Goal: Information Seeking & Learning: Check status

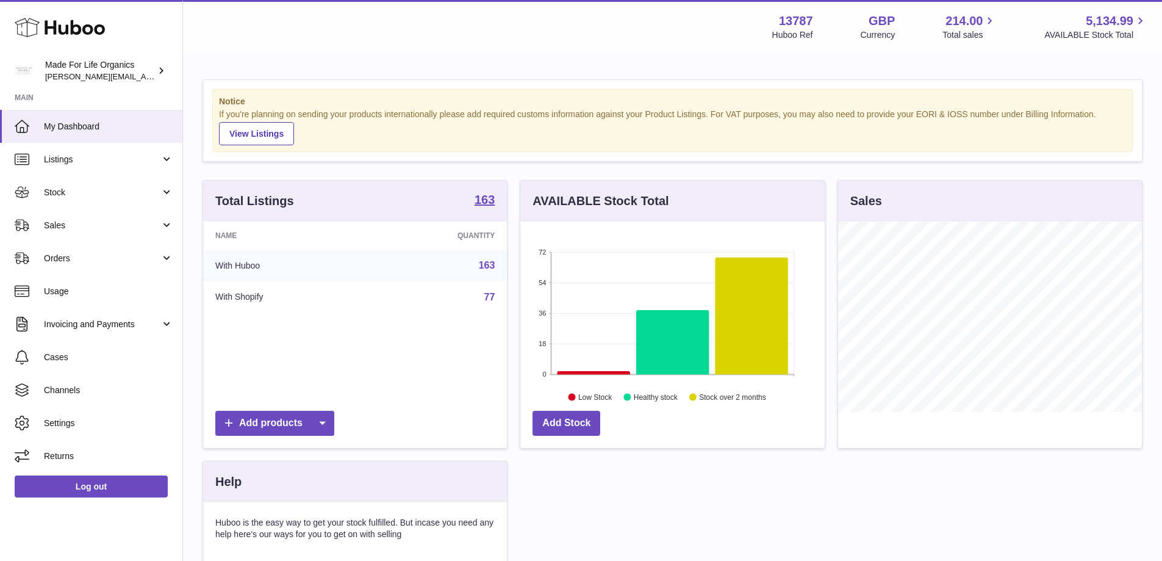
scroll to position [190, 304]
click at [54, 223] on span "Sales" at bounding box center [102, 226] width 117 height 12
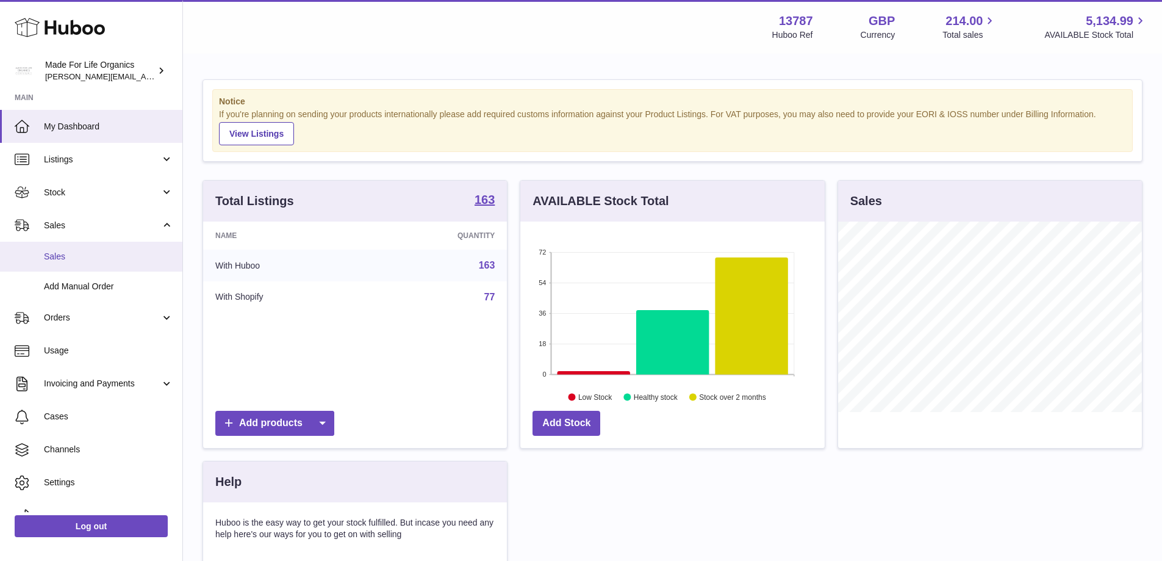
click at [54, 251] on span "Sales" at bounding box center [108, 257] width 129 height 12
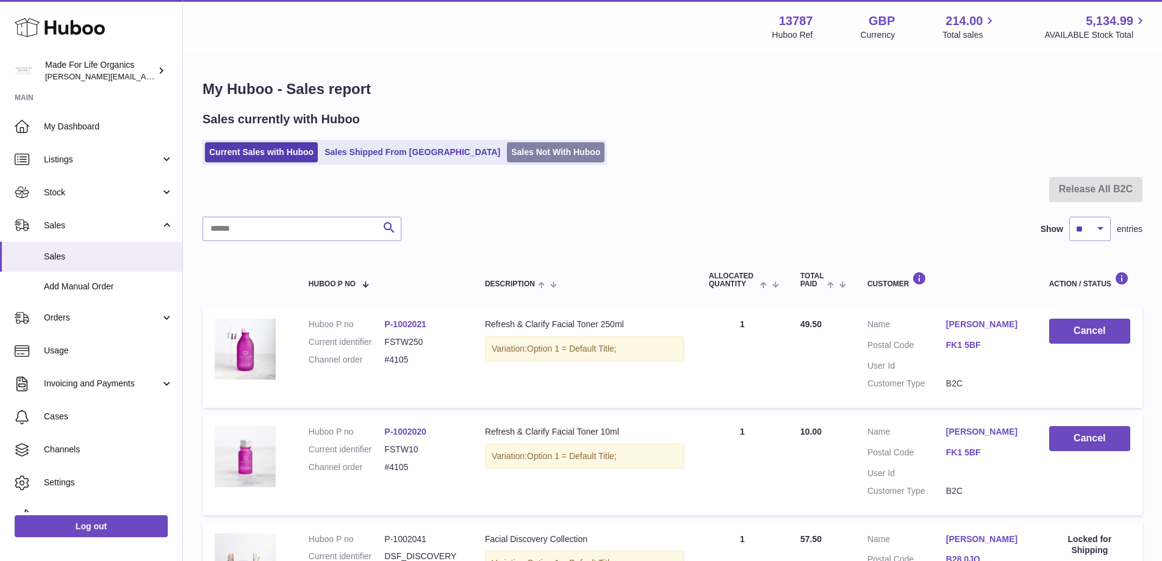
click at [507, 149] on link "Sales Not With Huboo" at bounding box center [556, 152] width 98 height 20
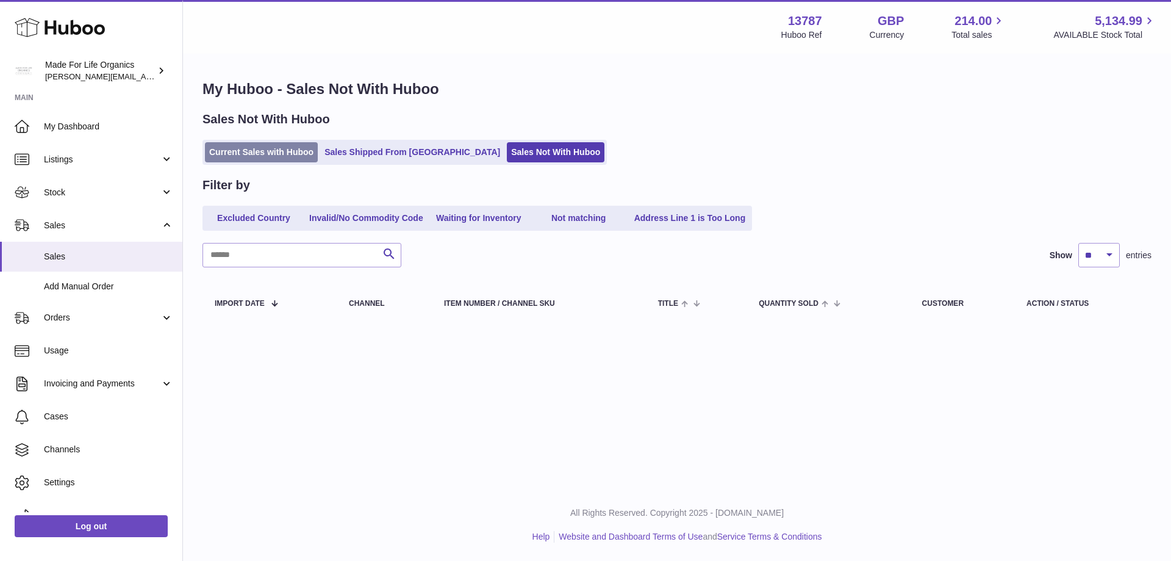
click at [262, 150] on link "Current Sales with Huboo" at bounding box center [261, 152] width 113 height 20
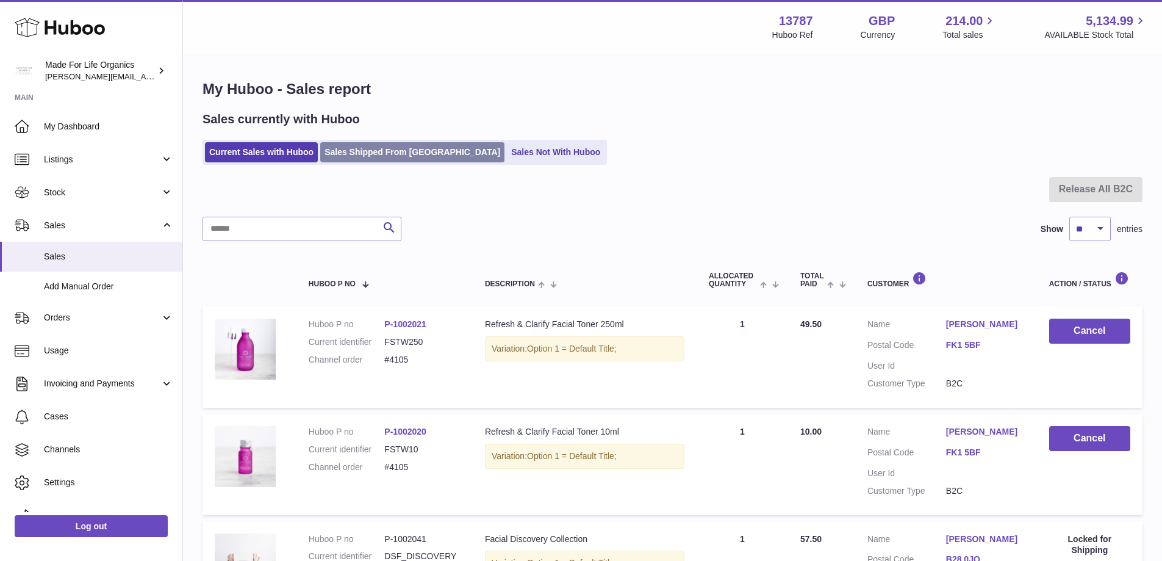
click at [371, 152] on link "Sales Shipped From [GEOGRAPHIC_DATA]" at bounding box center [412, 152] width 184 height 20
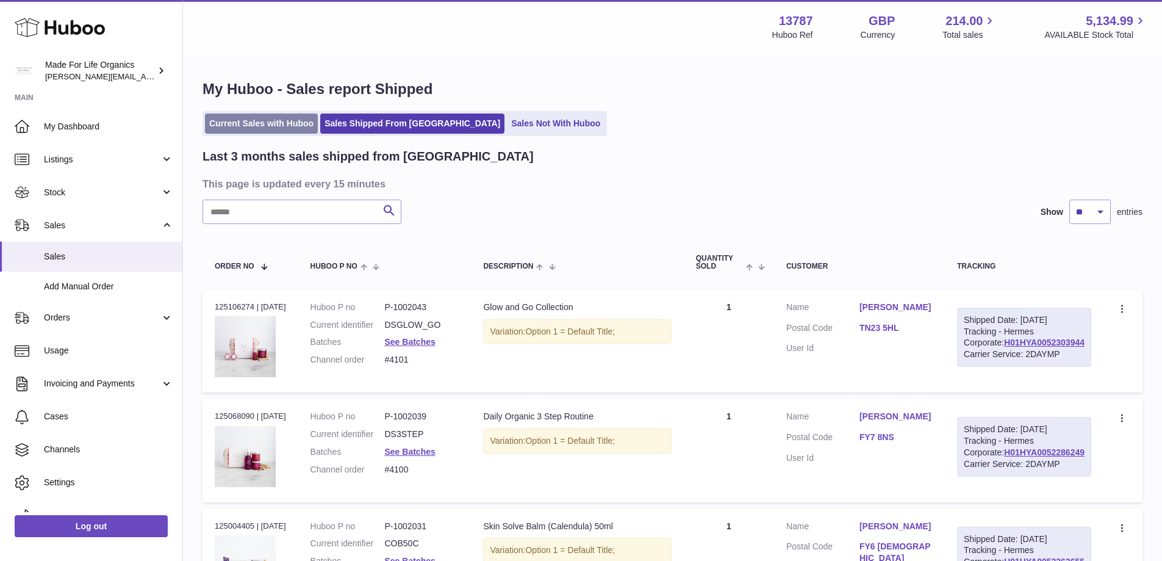
click at [236, 122] on link "Current Sales with Huboo" at bounding box center [261, 123] width 113 height 20
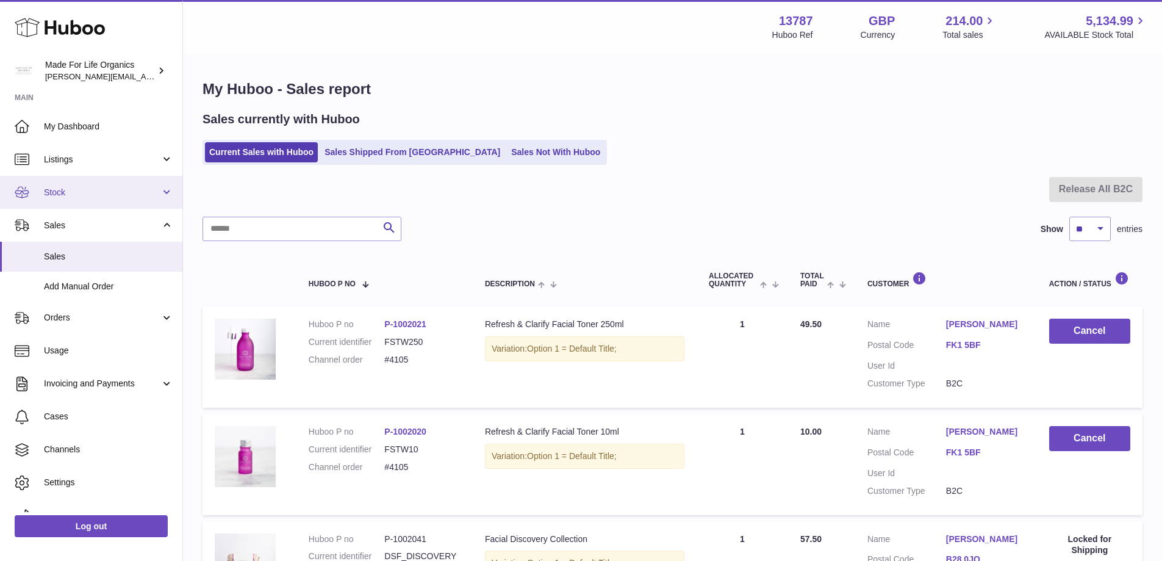
click at [167, 191] on link "Stock" at bounding box center [91, 192] width 182 height 33
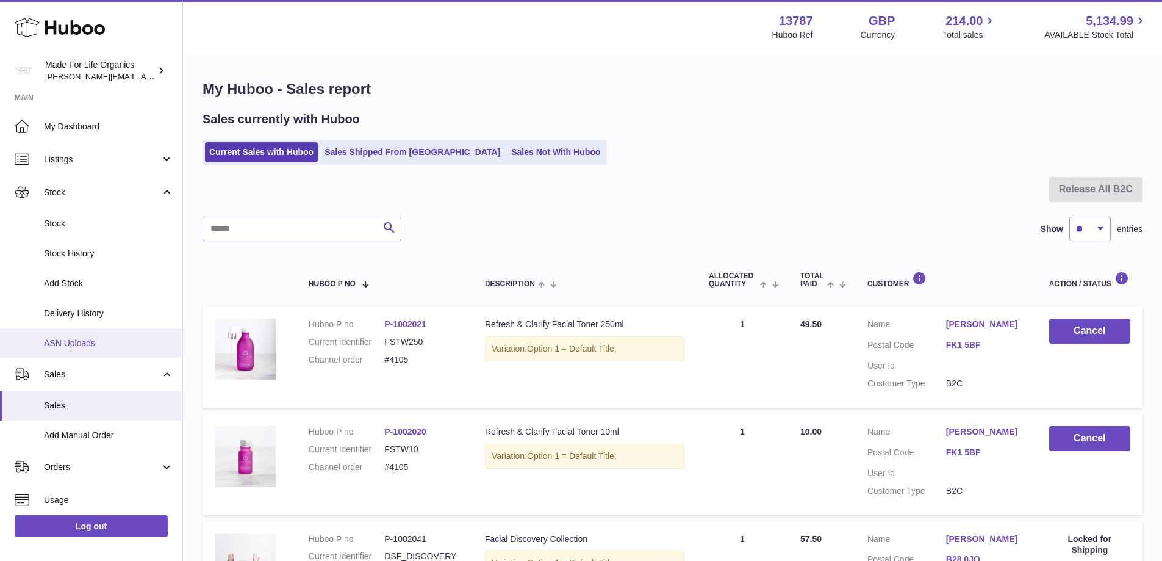
click at [67, 340] on span "ASN Uploads" at bounding box center [108, 343] width 129 height 12
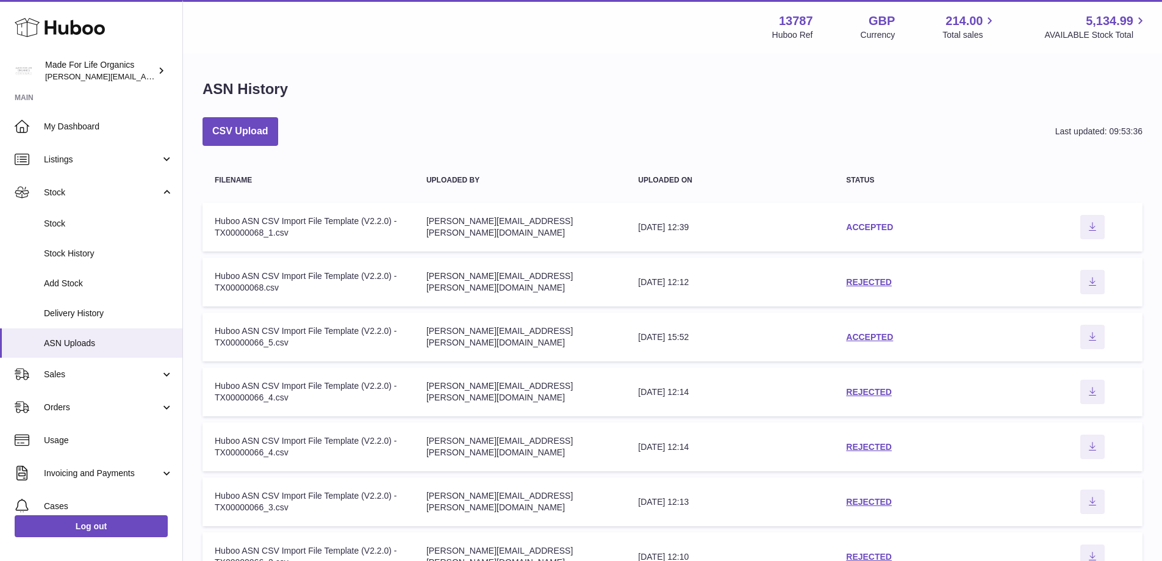
click at [875, 224] on link "ACCEPTED" at bounding box center [869, 227] width 47 height 10
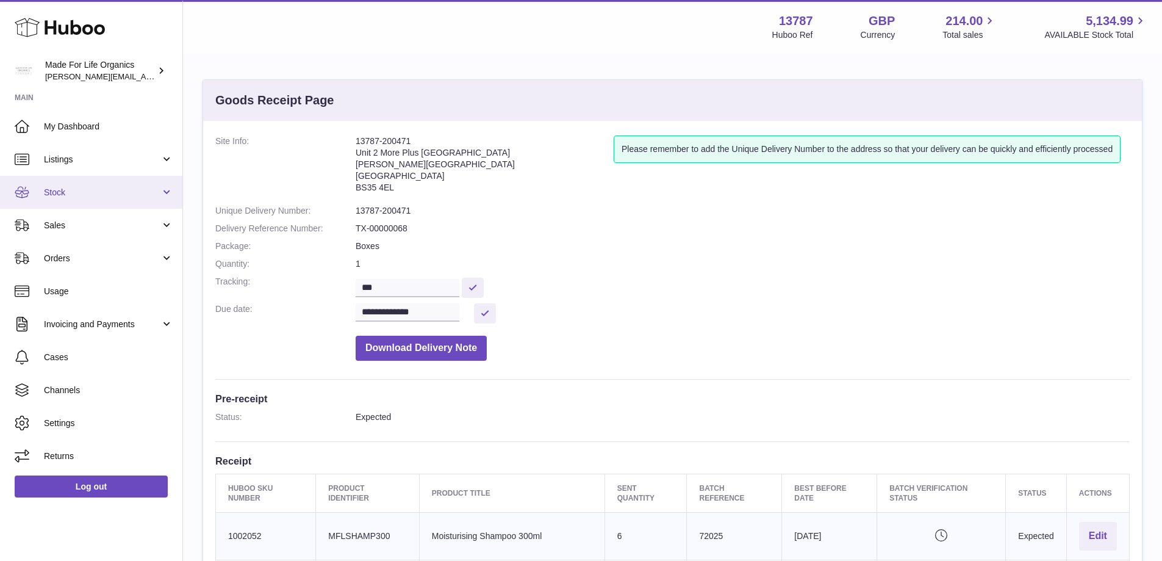
click at [71, 189] on span "Stock" at bounding box center [102, 193] width 117 height 12
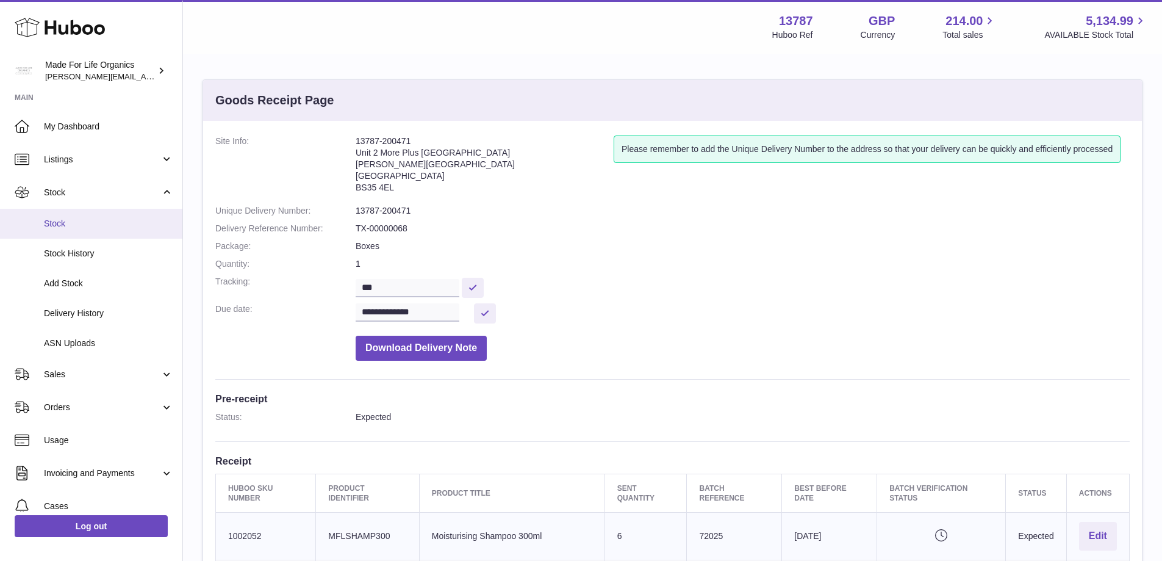
click at [73, 223] on span "Stock" at bounding box center [108, 224] width 129 height 12
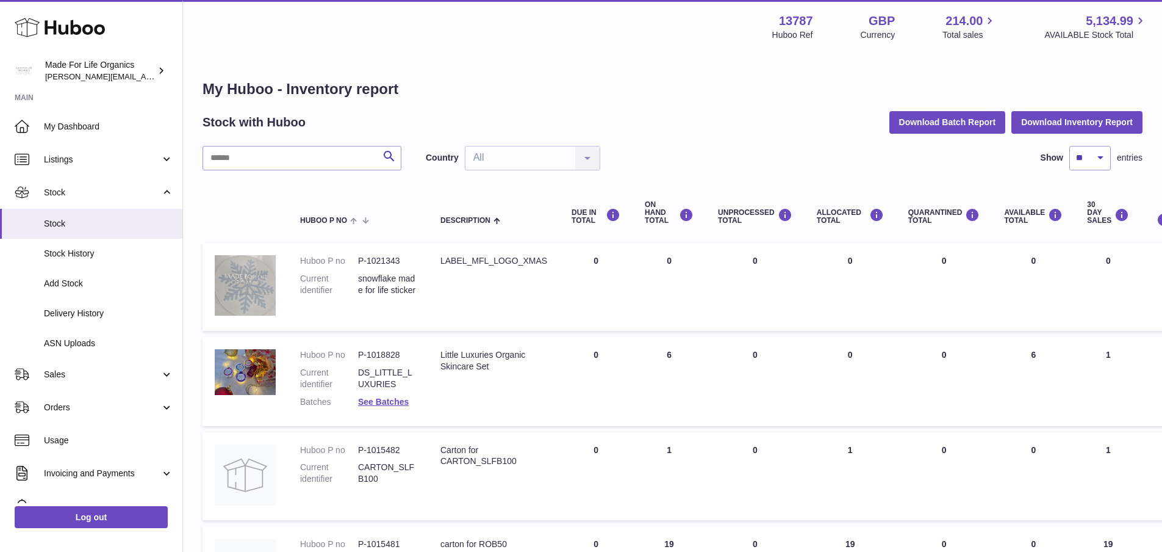
click at [784, 509] on td "UNPROCESSED Total 0" at bounding box center [755, 476] width 99 height 88
click at [245, 161] on input "text" at bounding box center [302, 158] width 199 height 24
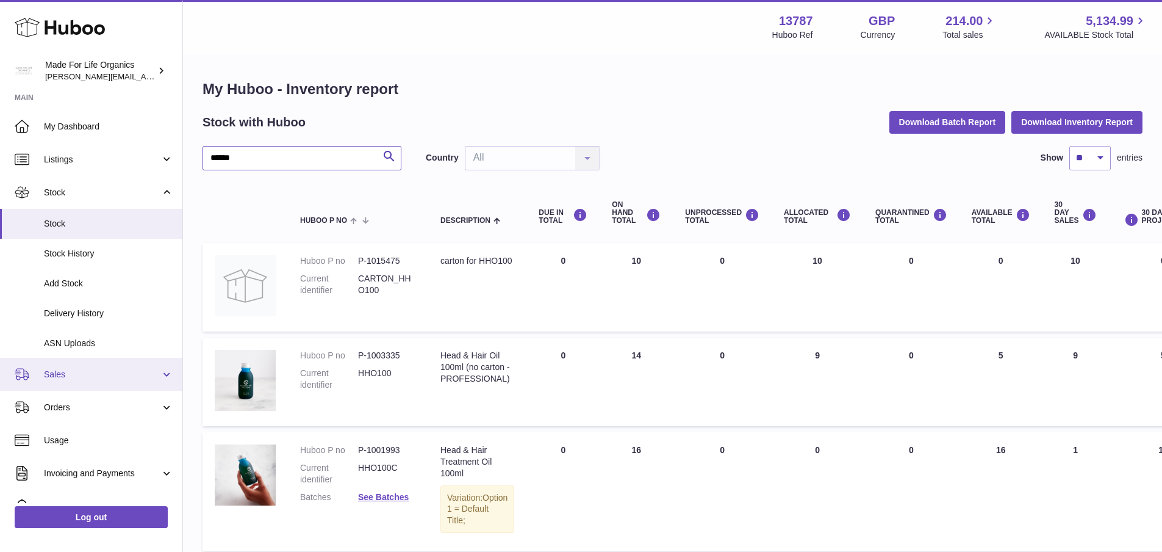
type input "******"
click at [64, 375] on span "Sales" at bounding box center [102, 375] width 117 height 12
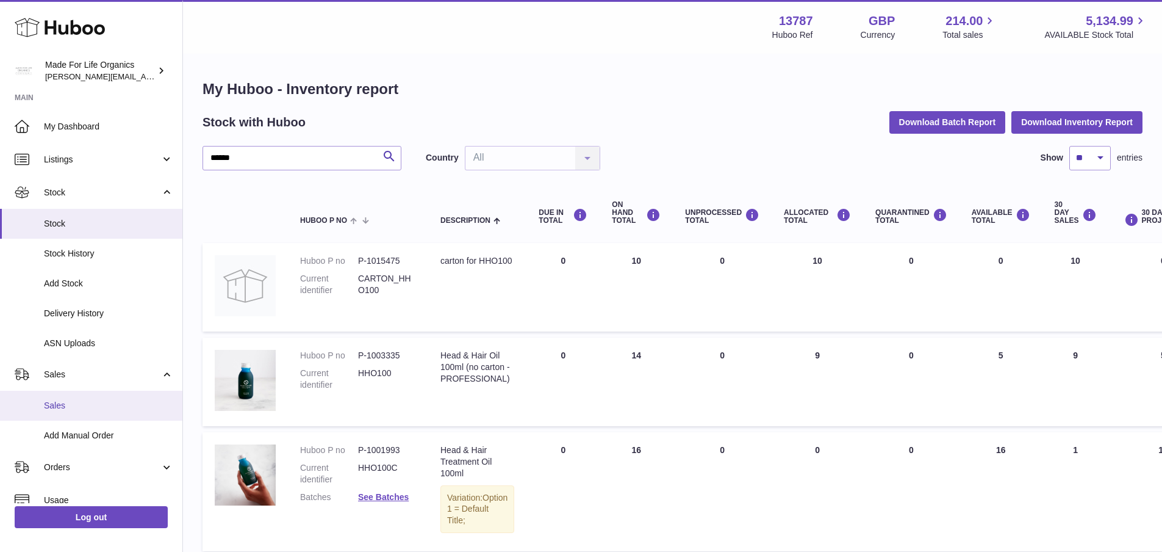
click at [66, 404] on span "Sales" at bounding box center [108, 406] width 129 height 12
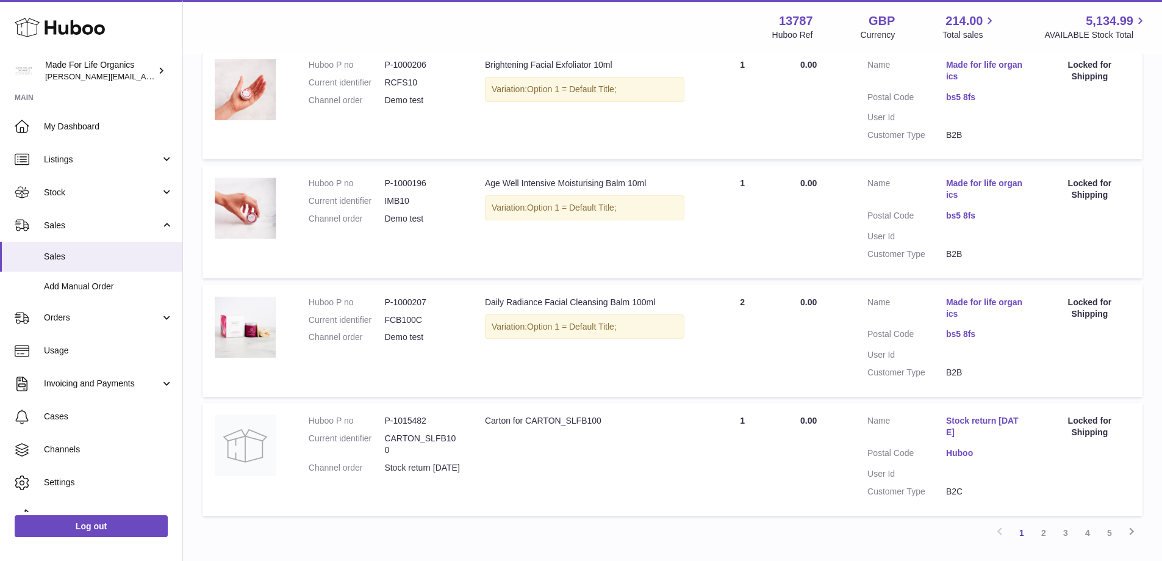
scroll to position [732, 0]
